Goal: Transaction & Acquisition: Book appointment/travel/reservation

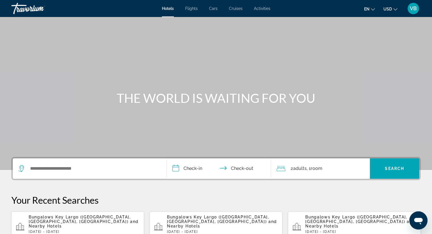
scroll to position [57, 0]
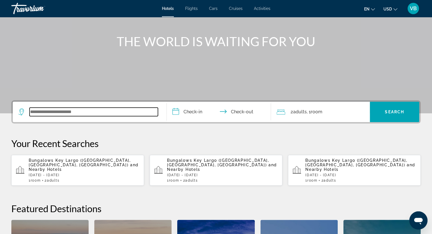
click at [124, 110] on input "Search widget" at bounding box center [94, 112] width 128 height 9
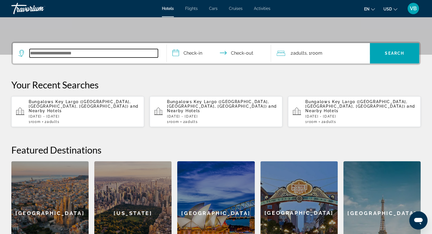
scroll to position [138, 0]
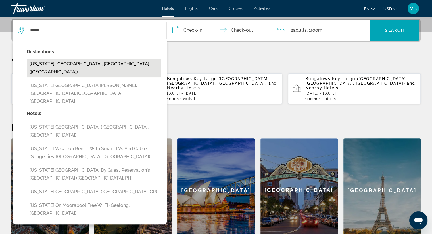
click at [92, 63] on button "[US_STATE], [GEOGRAPHIC_DATA], [GEOGRAPHIC_DATA] ([GEOGRAPHIC_DATA])" at bounding box center [94, 68] width 134 height 19
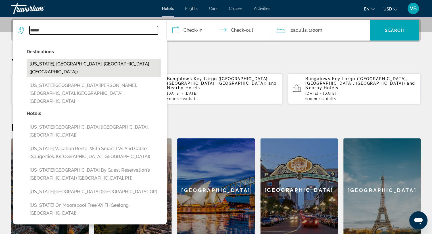
type input "**********"
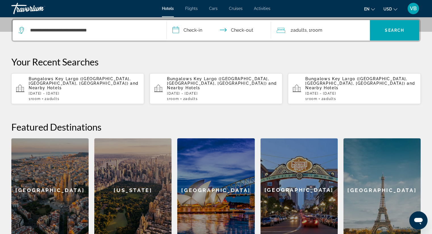
click at [206, 27] on input "**********" at bounding box center [220, 31] width 107 height 22
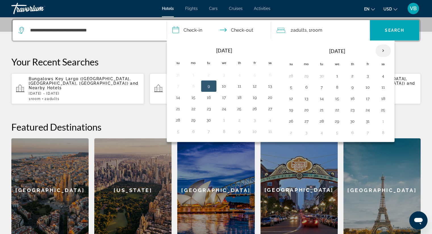
click at [379, 47] on th "Next month" at bounding box center [382, 51] width 15 height 12
click at [379, 51] on th "Next month" at bounding box center [382, 51] width 15 height 12
click at [180, 49] on th "Previous month" at bounding box center [177, 51] width 15 height 12
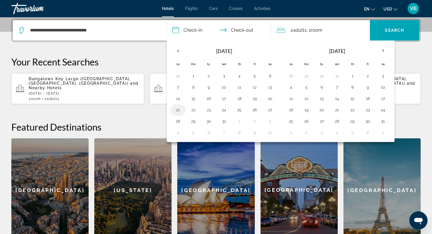
click at [178, 109] on button "21" at bounding box center [177, 110] width 9 height 8
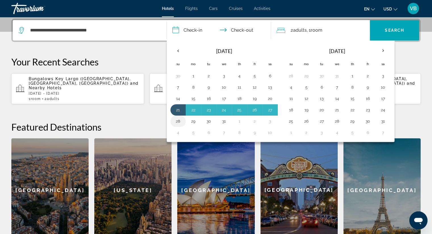
click at [178, 117] on button "28" at bounding box center [177, 121] width 9 height 8
type input "**********"
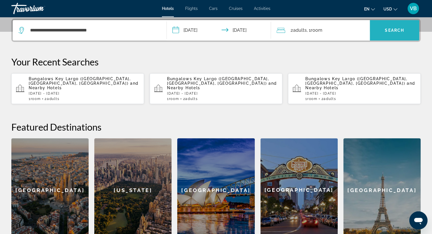
click at [404, 26] on span "Search widget" at bounding box center [394, 31] width 49 height 14
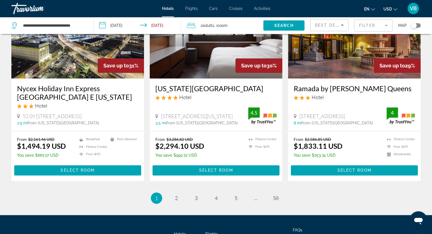
scroll to position [710, 0]
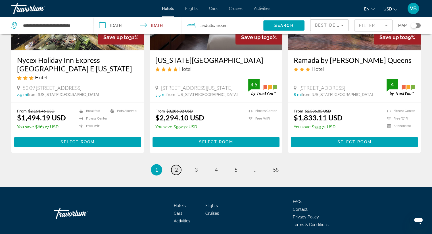
click at [177, 173] on span "2" at bounding box center [176, 170] width 3 height 6
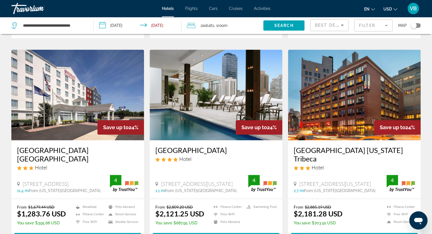
scroll to position [738, 0]
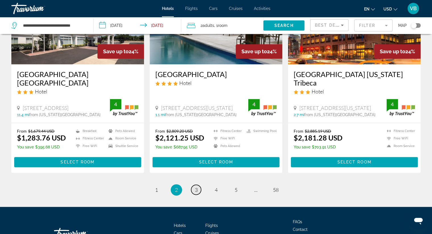
click at [197, 187] on span "3" at bounding box center [196, 190] width 3 height 6
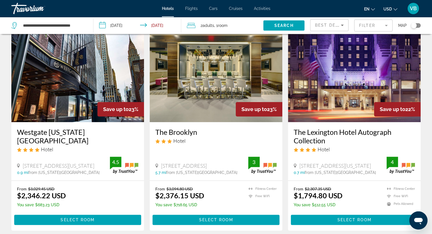
scroll to position [454, 0]
